Goal: Task Accomplishment & Management: Manage account settings

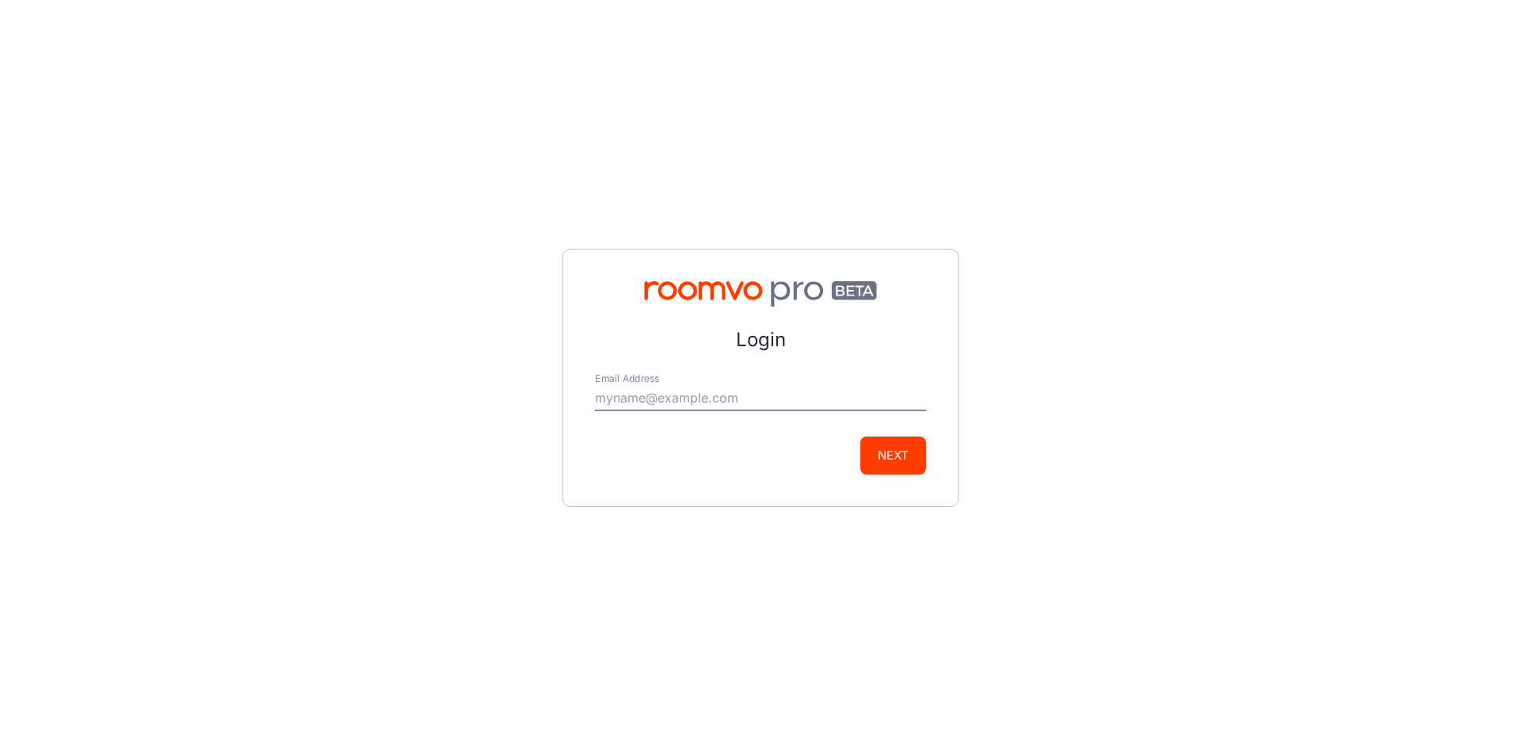
click at [623, 386] on input "Email Address" at bounding box center [760, 398] width 331 height 25
type input "cgollub@easternfloor.com"
click at [905, 461] on button "Next" at bounding box center [893, 455] width 66 height 38
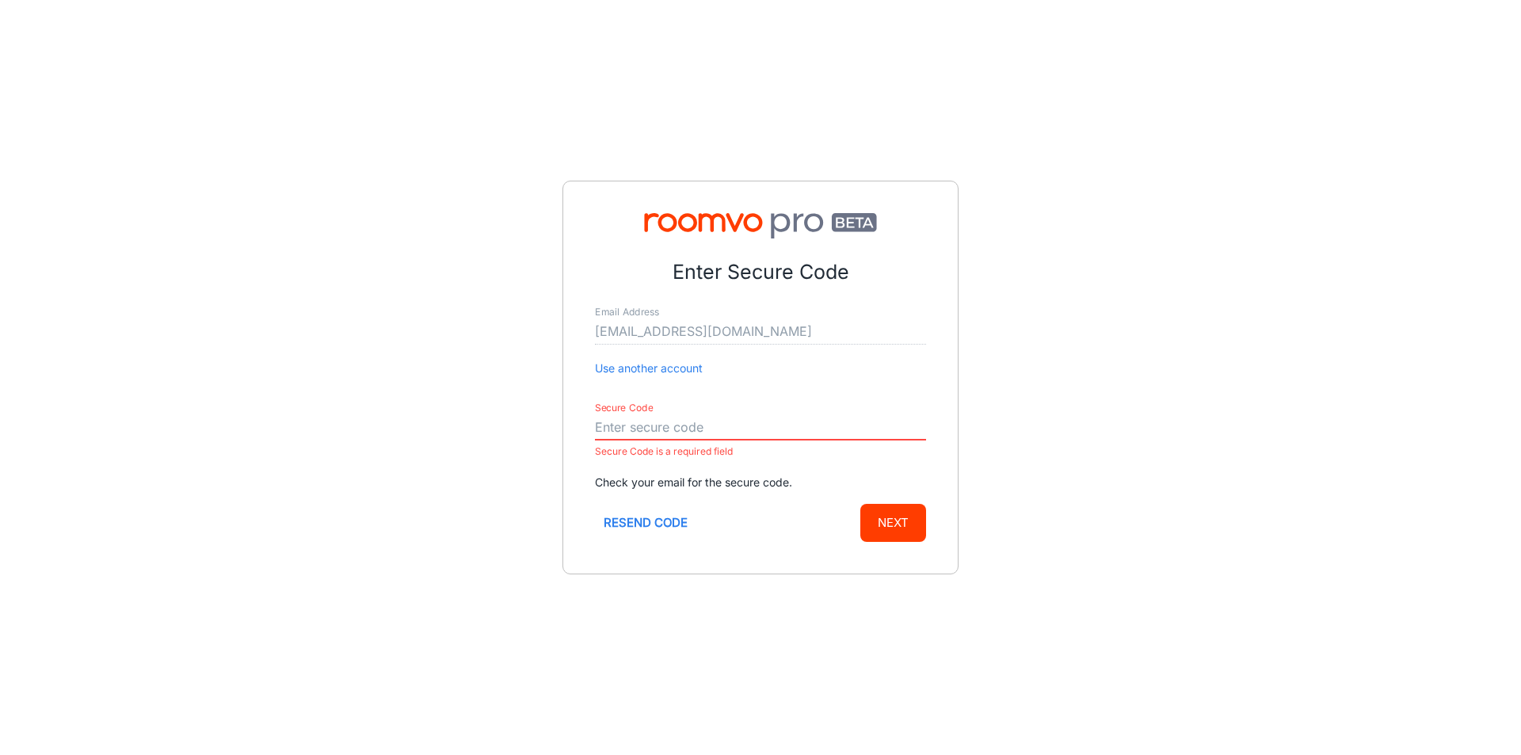
paste input "846205"
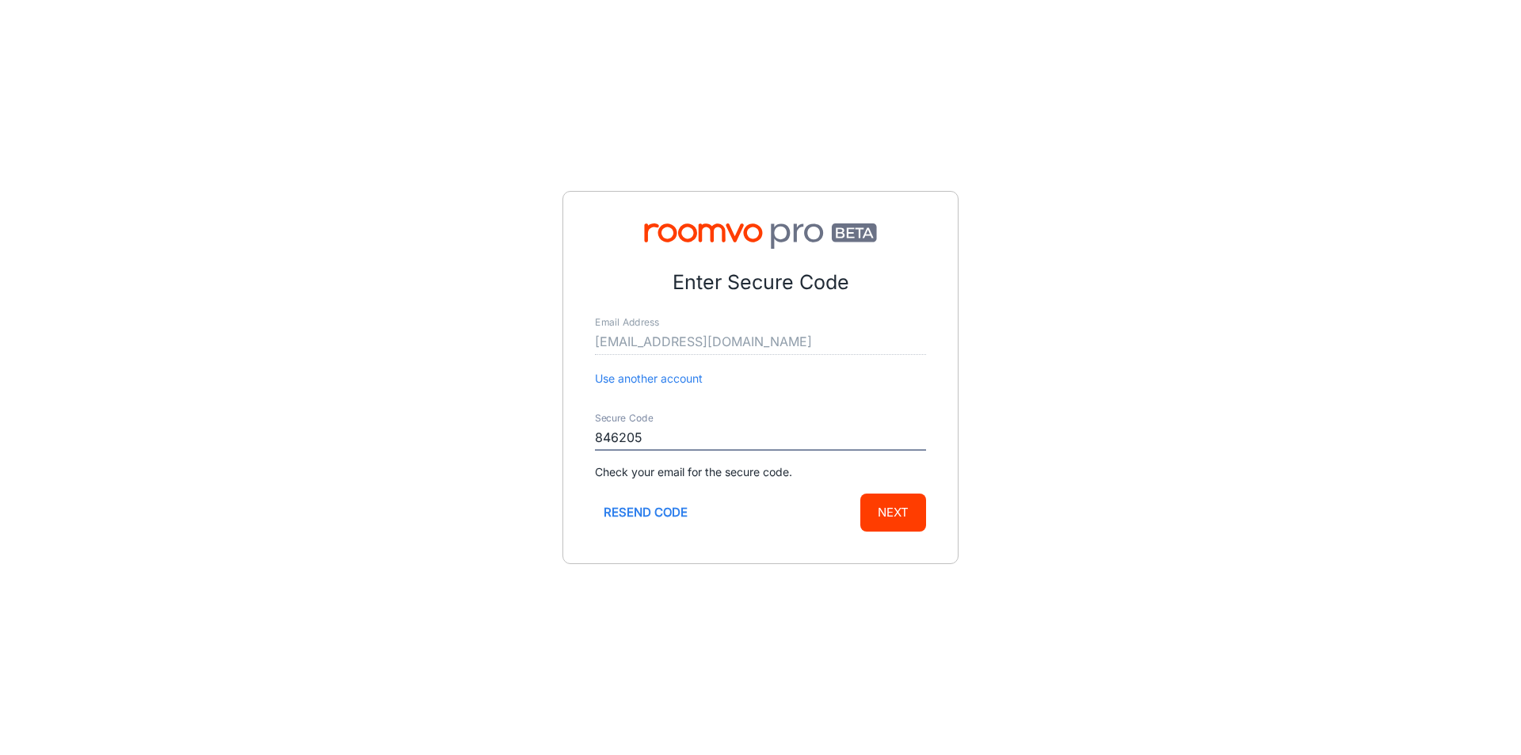
type input "846205"
click at [897, 511] on button "Next" at bounding box center [893, 512] width 66 height 38
